Goal: Task Accomplishment & Management: Manage account settings

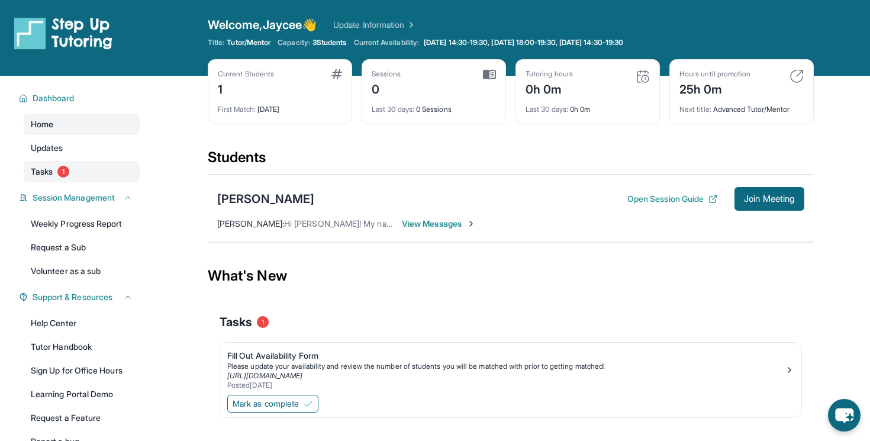
click at [87, 175] on link "Tasks 1" at bounding box center [82, 171] width 116 height 21
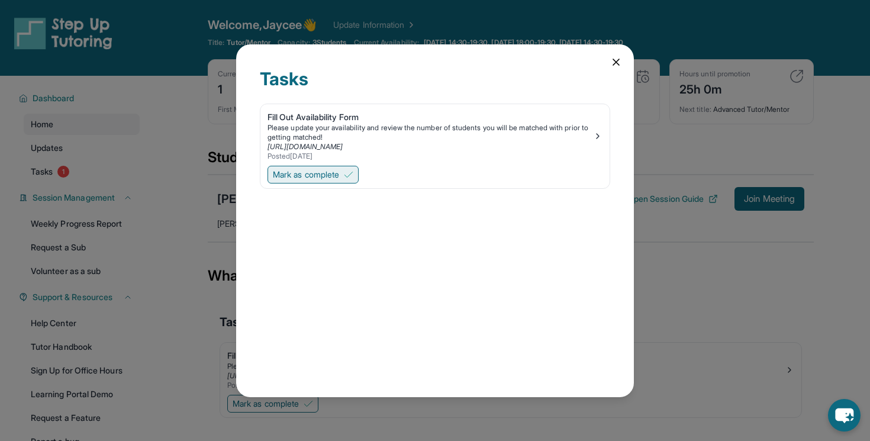
click at [346, 175] on button "Mark as complete" at bounding box center [312, 175] width 91 height 18
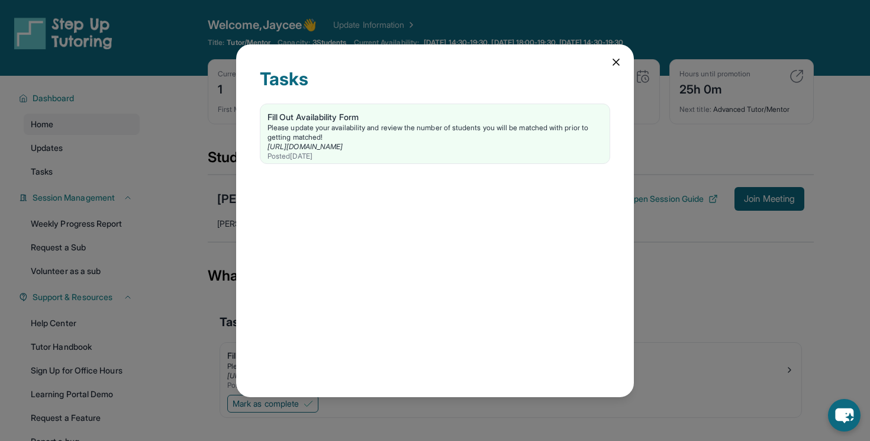
click at [612, 62] on icon at bounding box center [616, 62] width 12 height 12
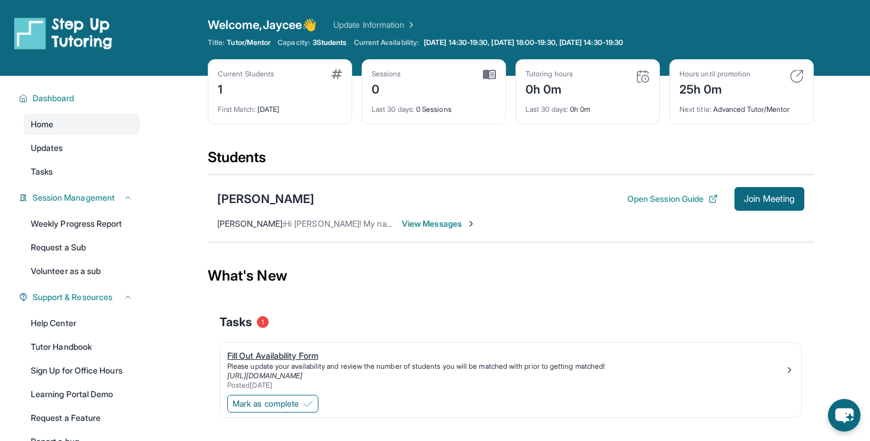
click at [346, 370] on div "Please update your availability and review the number of students you will be m…" at bounding box center [505, 366] width 557 height 9
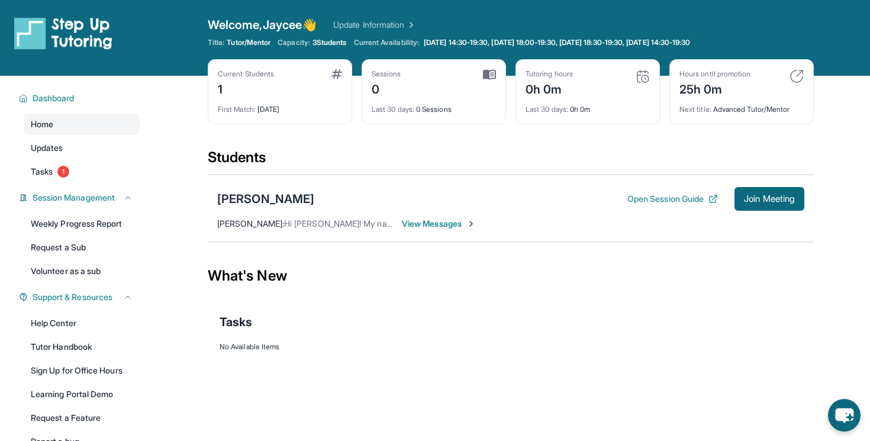
click at [444, 222] on span "View Messages" at bounding box center [439, 224] width 74 height 12
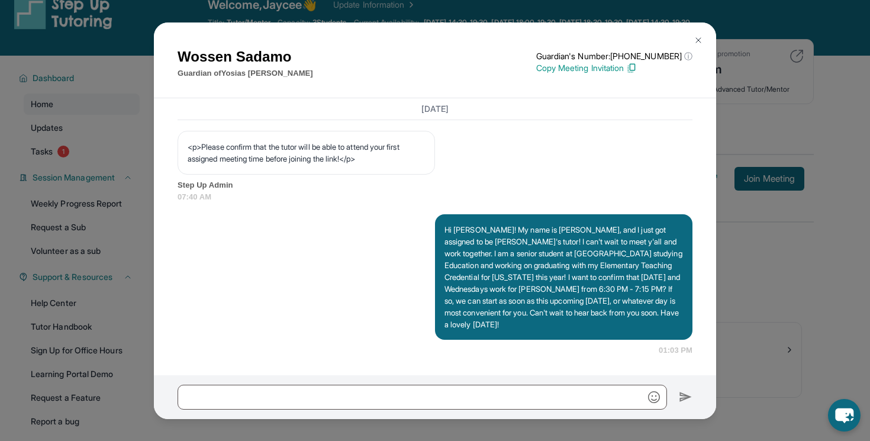
scroll to position [783, 0]
click at [701, 38] on img at bounding box center [698, 40] width 9 height 9
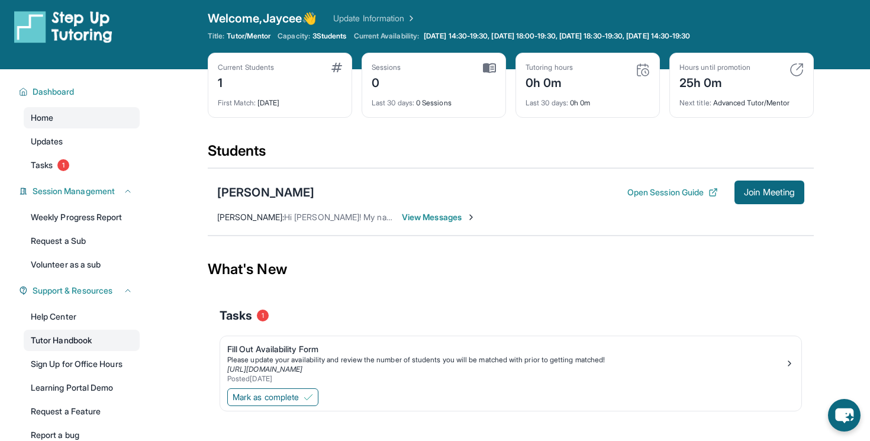
scroll to position [0, 0]
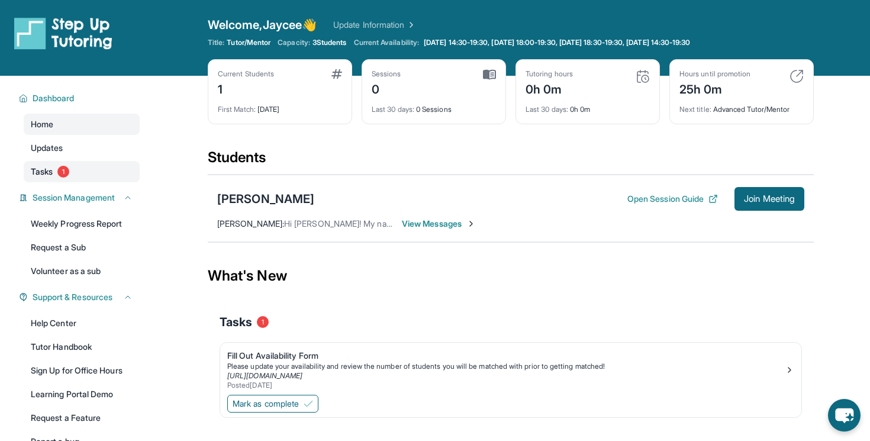
click at [83, 172] on link "Tasks 1" at bounding box center [82, 171] width 116 height 21
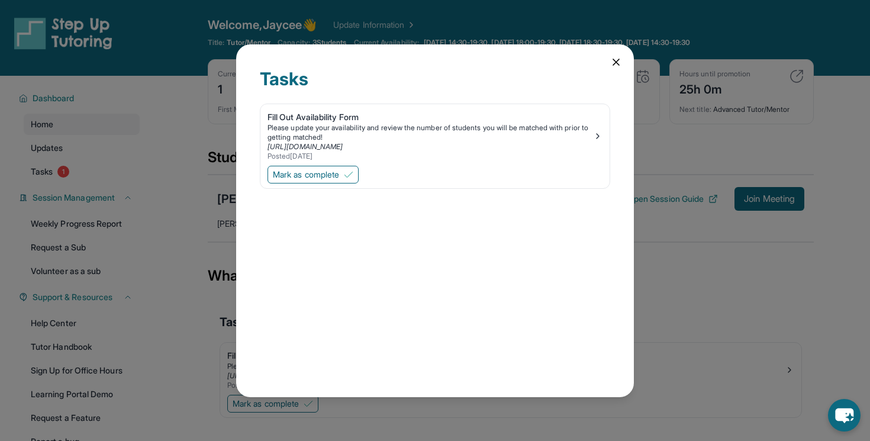
click at [618, 59] on icon at bounding box center [616, 62] width 6 height 6
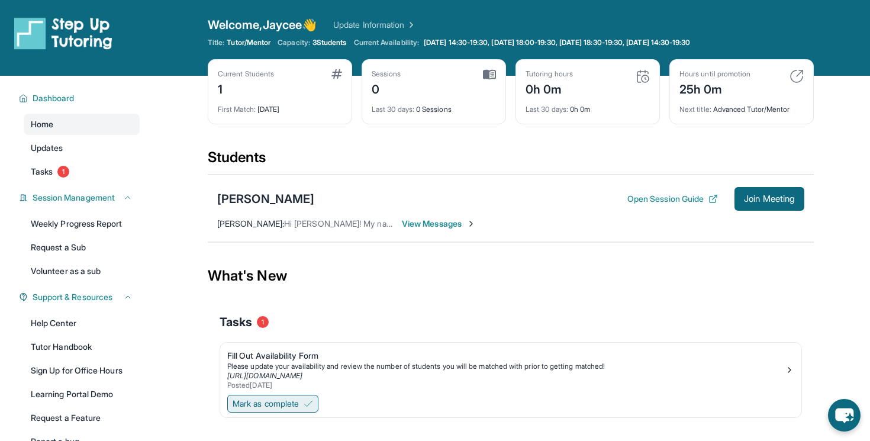
click at [311, 405] on img at bounding box center [308, 403] width 9 height 9
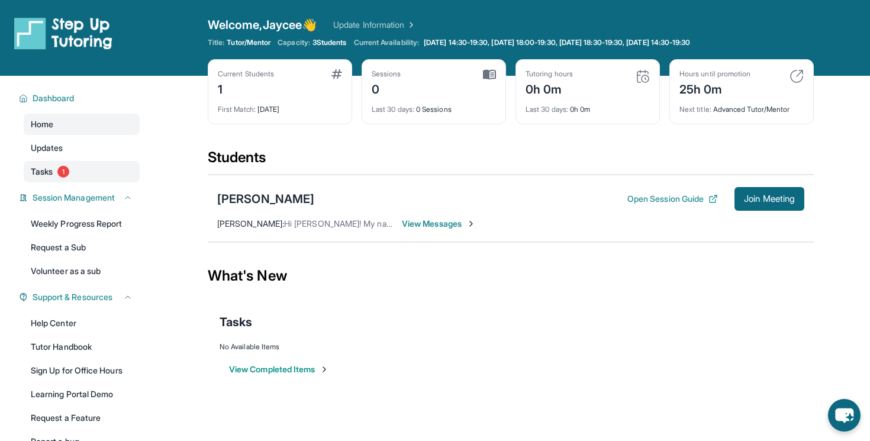
click at [63, 167] on span "1" at bounding box center [63, 172] width 12 height 12
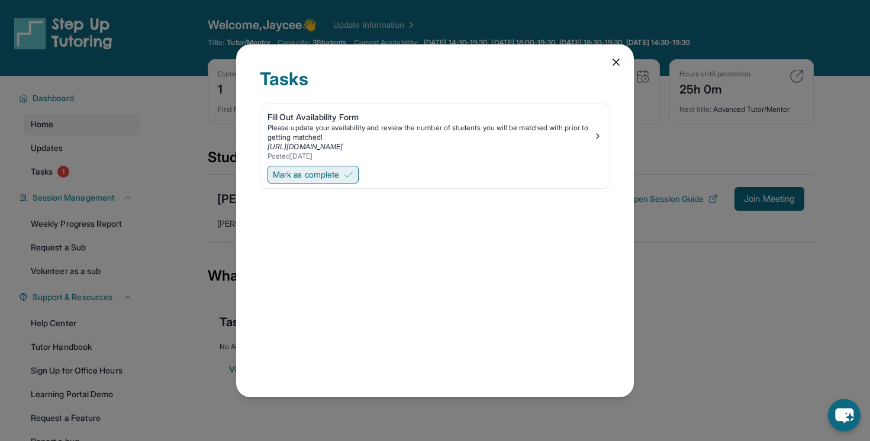
click at [331, 171] on span "Mark as complete" at bounding box center [306, 175] width 66 height 12
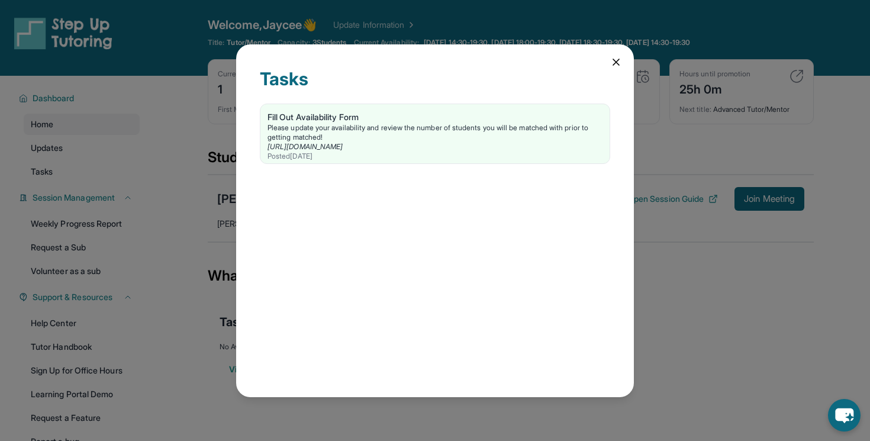
click at [617, 65] on icon at bounding box center [616, 62] width 12 height 12
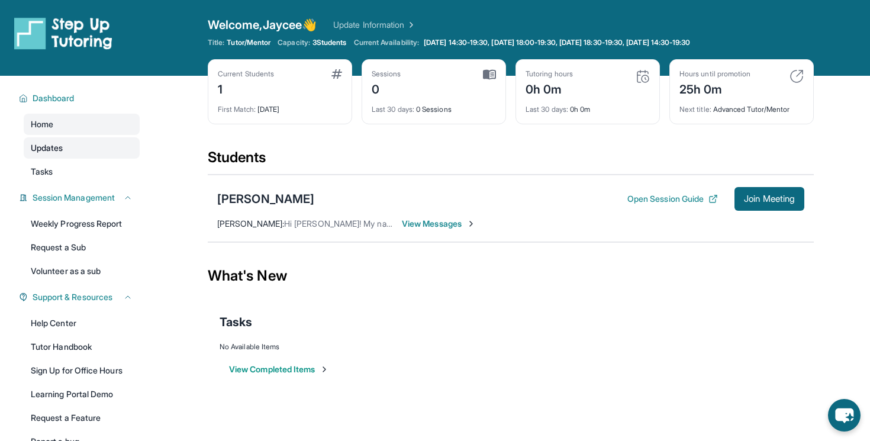
click at [105, 148] on link "Updates" at bounding box center [82, 147] width 116 height 21
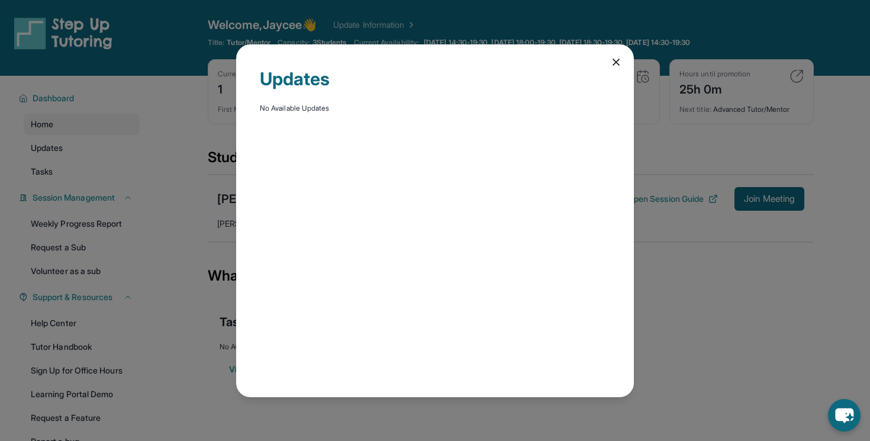
click at [621, 63] on icon at bounding box center [616, 62] width 12 height 12
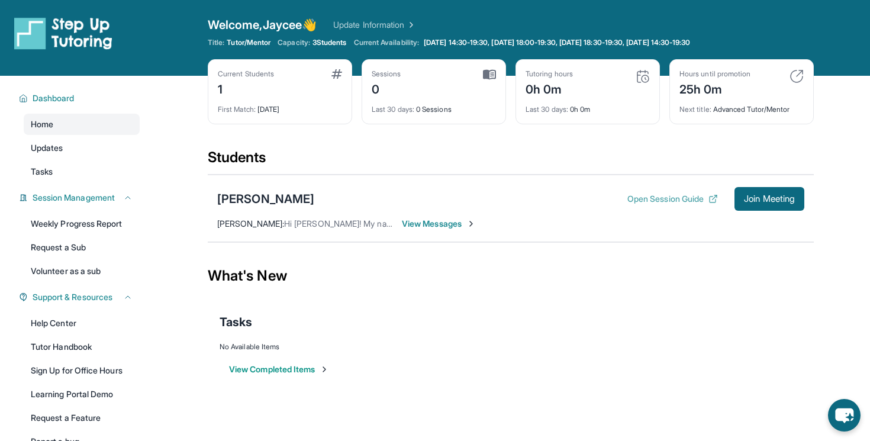
click at [677, 199] on button "Open Session Guide" at bounding box center [672, 199] width 91 height 12
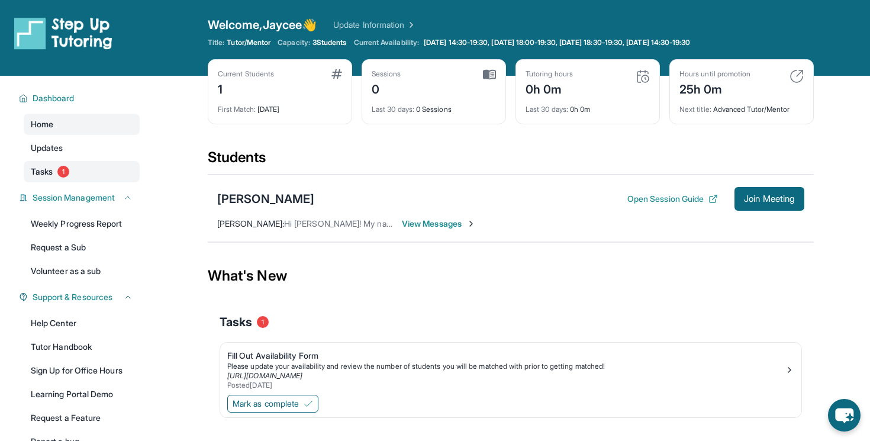
click at [85, 170] on link "Tasks 1" at bounding box center [82, 171] width 116 height 21
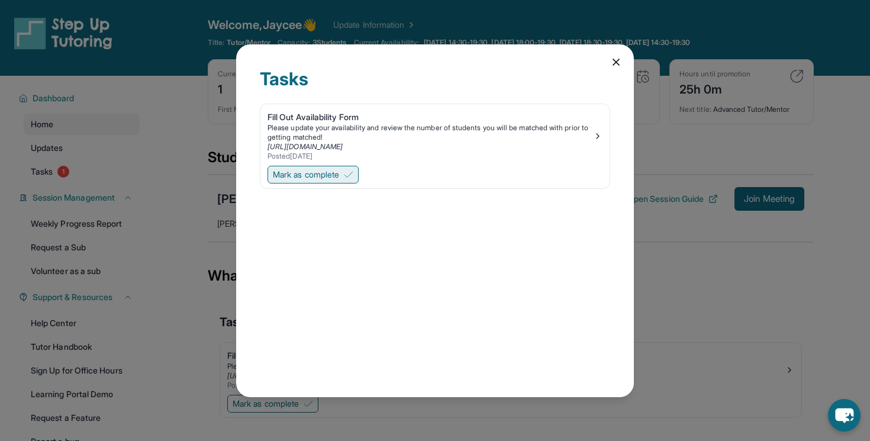
click at [337, 175] on span "Mark as complete" at bounding box center [306, 175] width 66 height 12
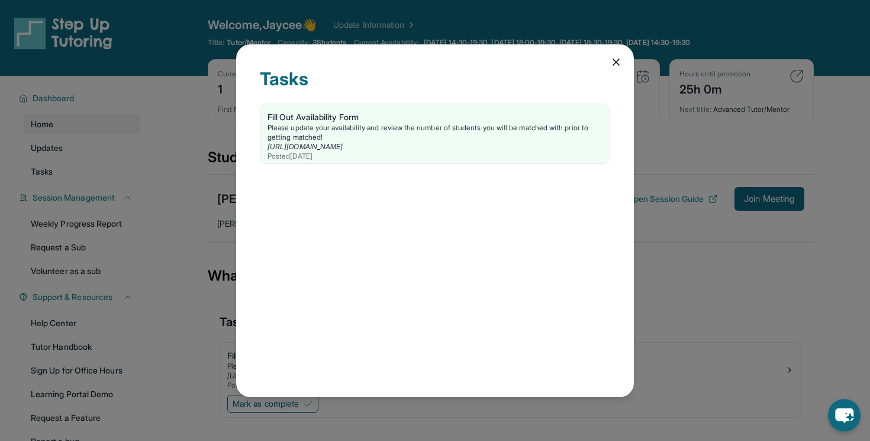
click at [620, 59] on icon at bounding box center [616, 62] width 12 height 12
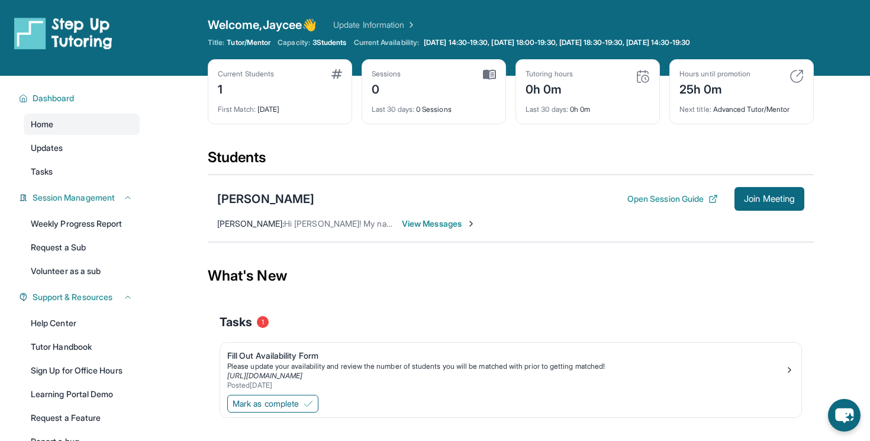
scroll to position [76, 0]
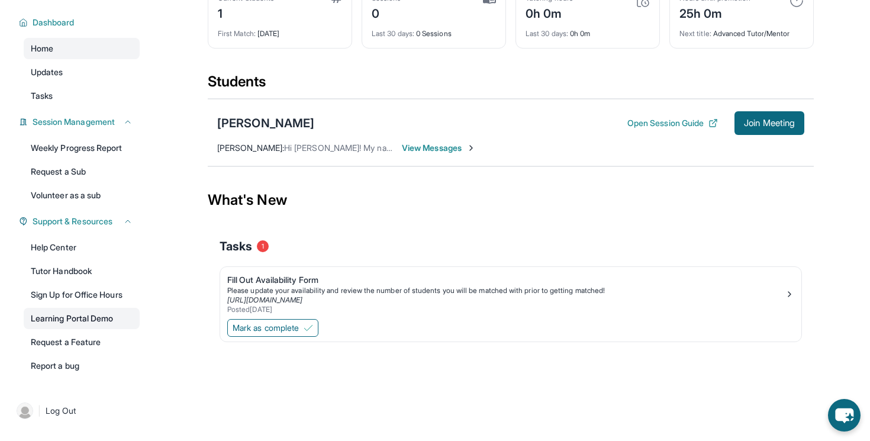
click at [86, 323] on link "Learning Portal Demo" at bounding box center [82, 318] width 116 height 21
click at [444, 151] on span "View Messages" at bounding box center [439, 148] width 74 height 12
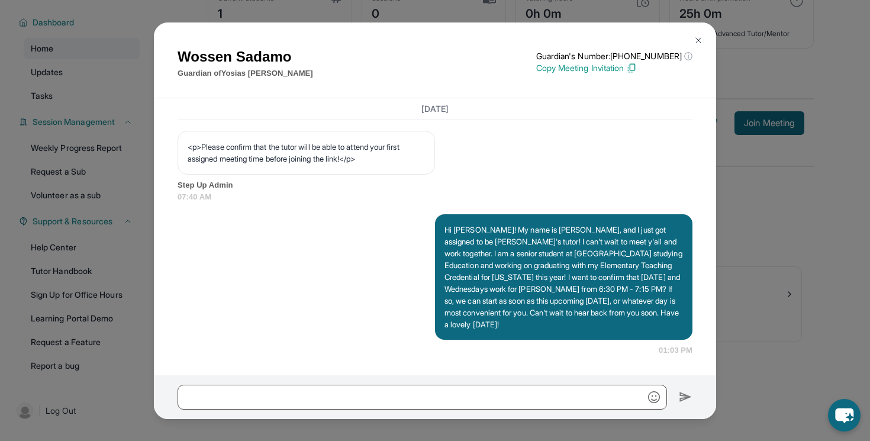
scroll to position [783, 0]
click at [696, 37] on img at bounding box center [698, 40] width 9 height 9
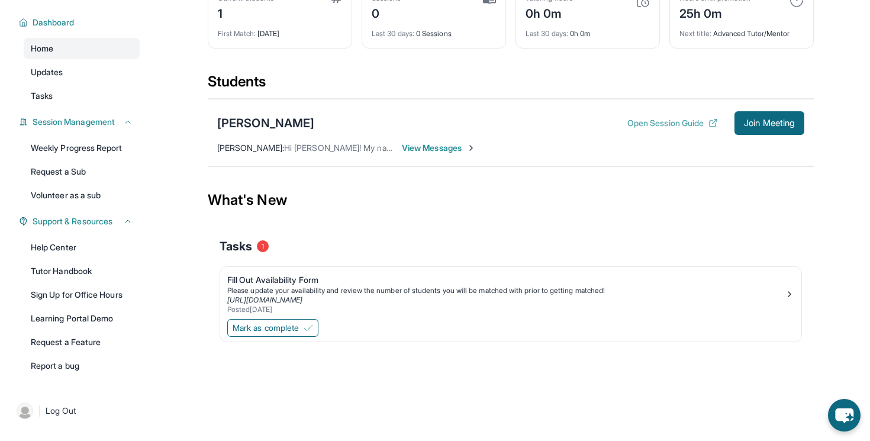
click at [689, 123] on button "Open Session Guide" at bounding box center [672, 123] width 91 height 12
click at [459, 185] on div "What's New" at bounding box center [511, 200] width 606 height 52
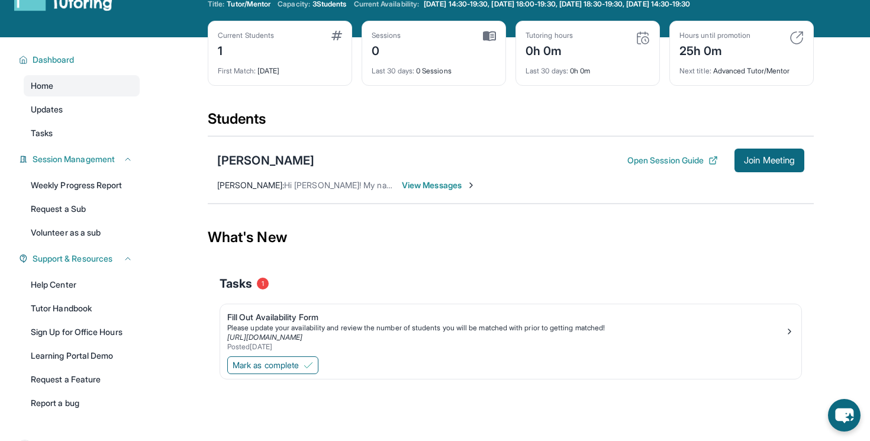
scroll to position [49, 0]
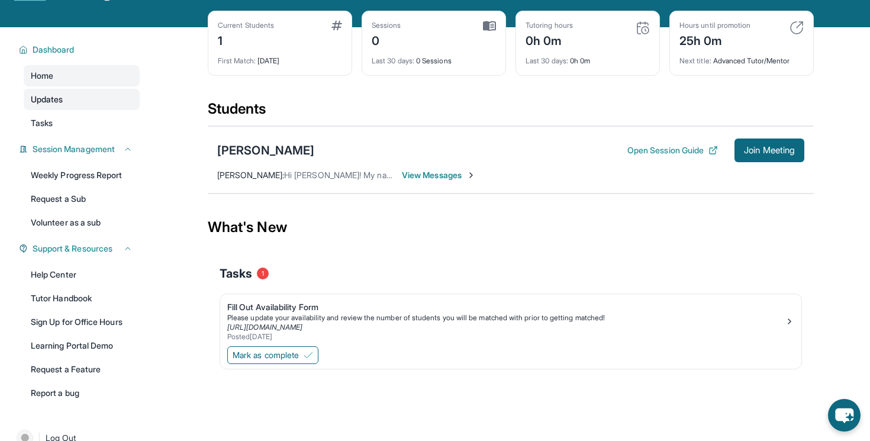
click at [72, 99] on link "Updates" at bounding box center [82, 99] width 116 height 21
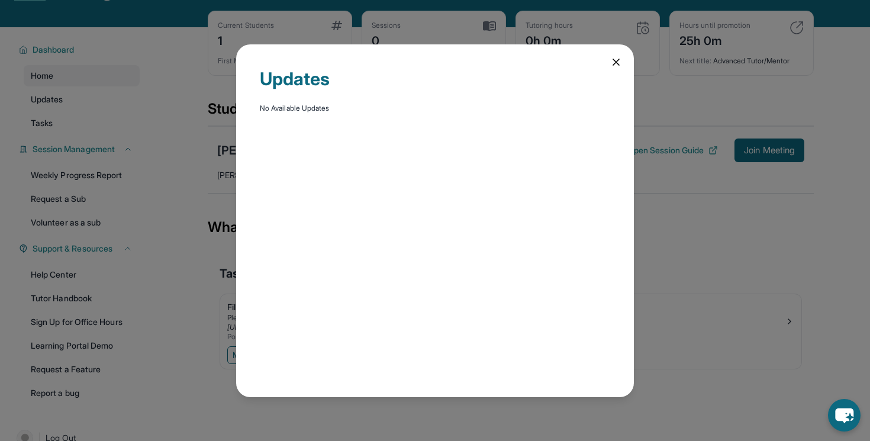
click at [74, 126] on div "Updates No Available Updates" at bounding box center [435, 220] width 870 height 441
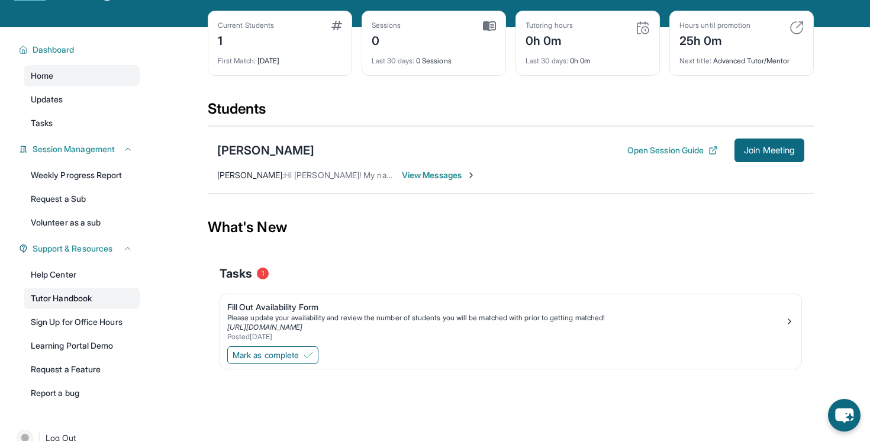
click at [111, 295] on link "Tutor Handbook" at bounding box center [82, 298] width 116 height 21
click at [117, 327] on link "Sign Up for Office Hours" at bounding box center [82, 321] width 116 height 21
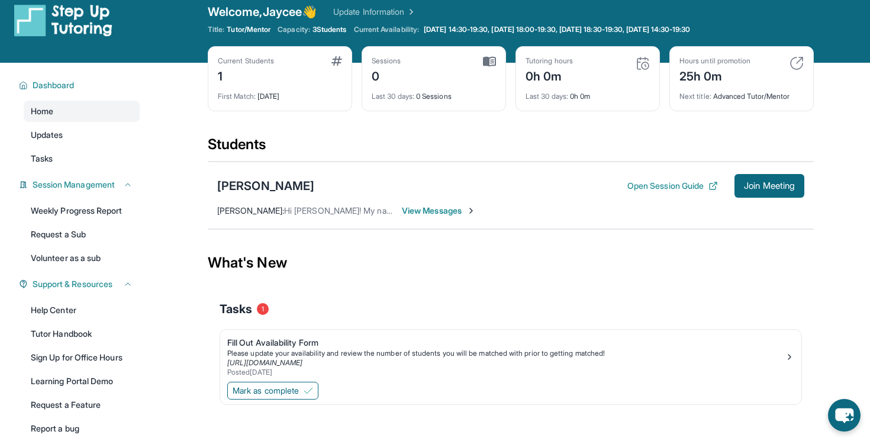
scroll to position [0, 0]
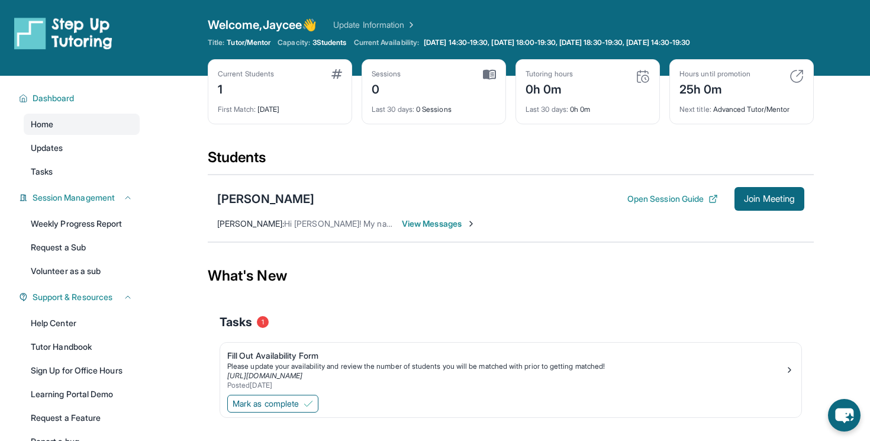
click at [343, 41] on span "3 Students" at bounding box center [329, 42] width 34 height 9
click at [342, 42] on span "3 Students" at bounding box center [329, 42] width 34 height 9
